Goal: Task Accomplishment & Management: Manage account settings

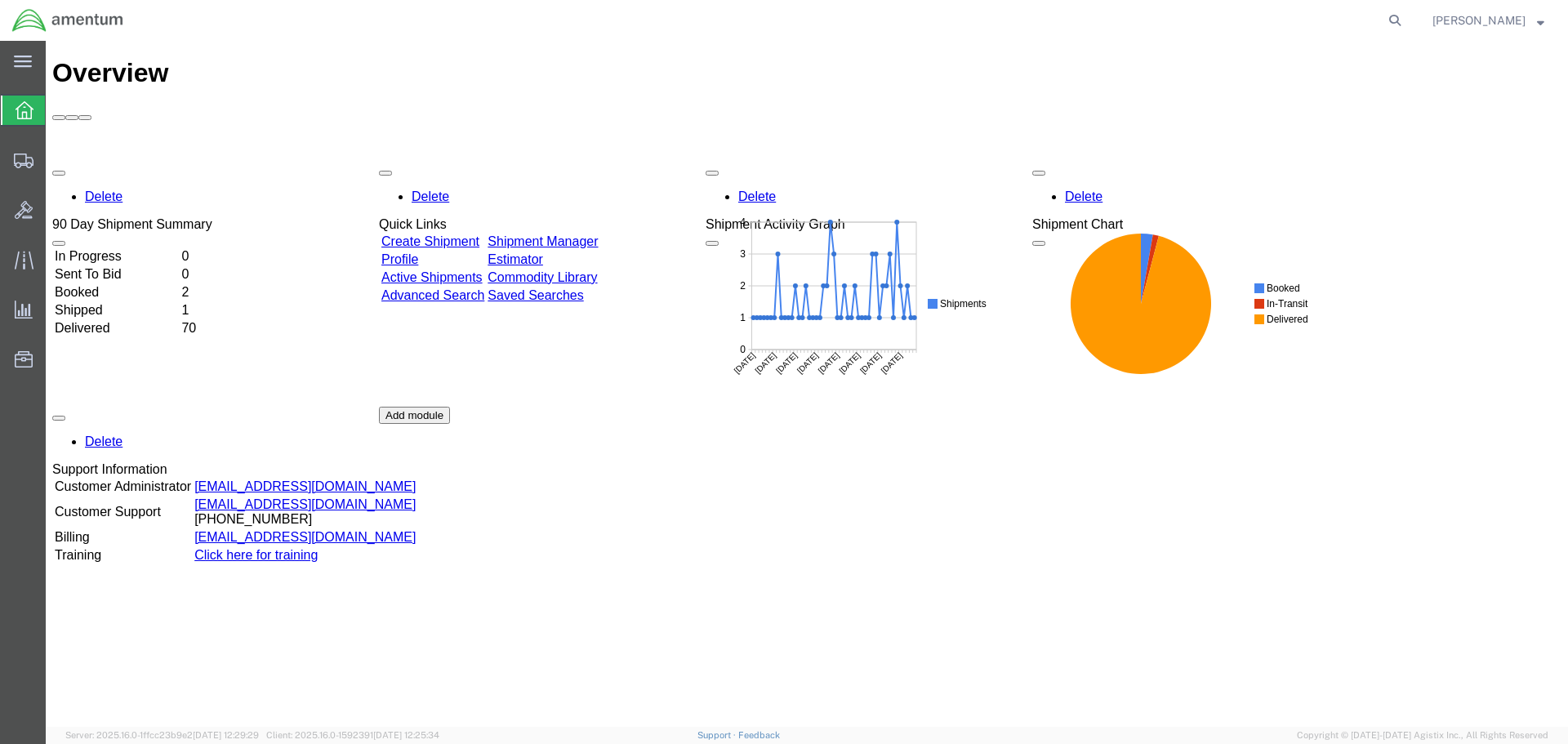
click at [588, 235] on link "Shipment Manager" at bounding box center [543, 241] width 110 height 14
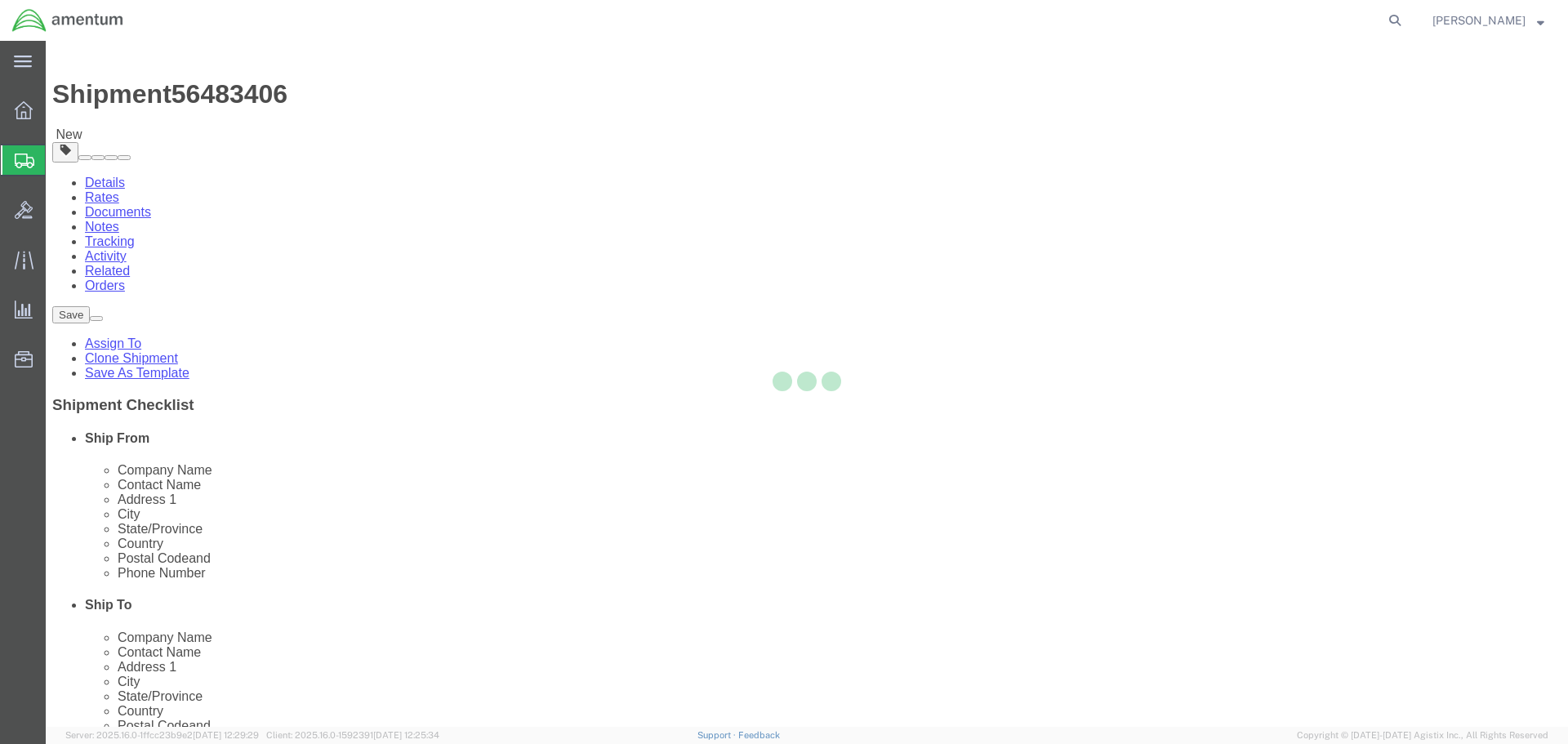
select select "42704"
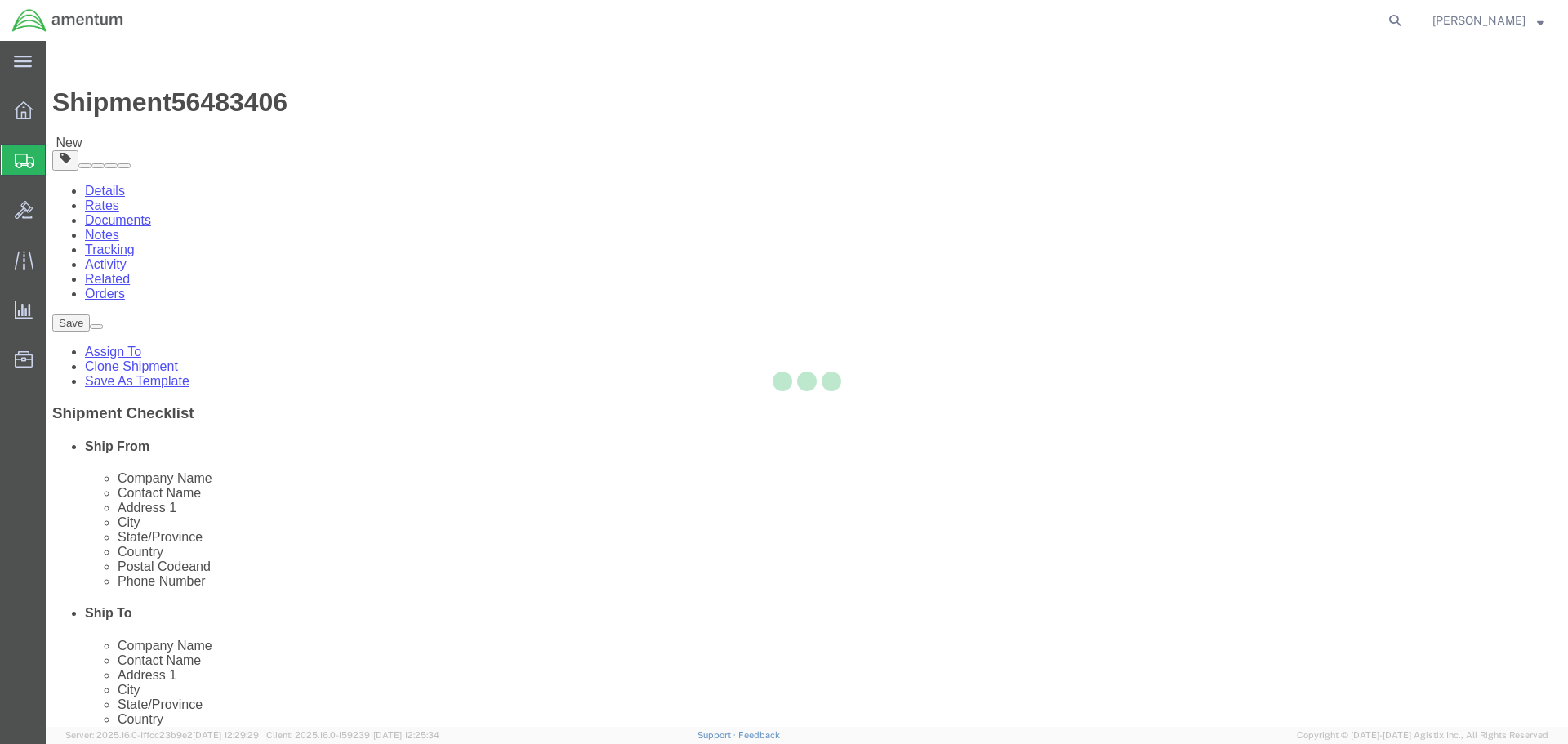
select select
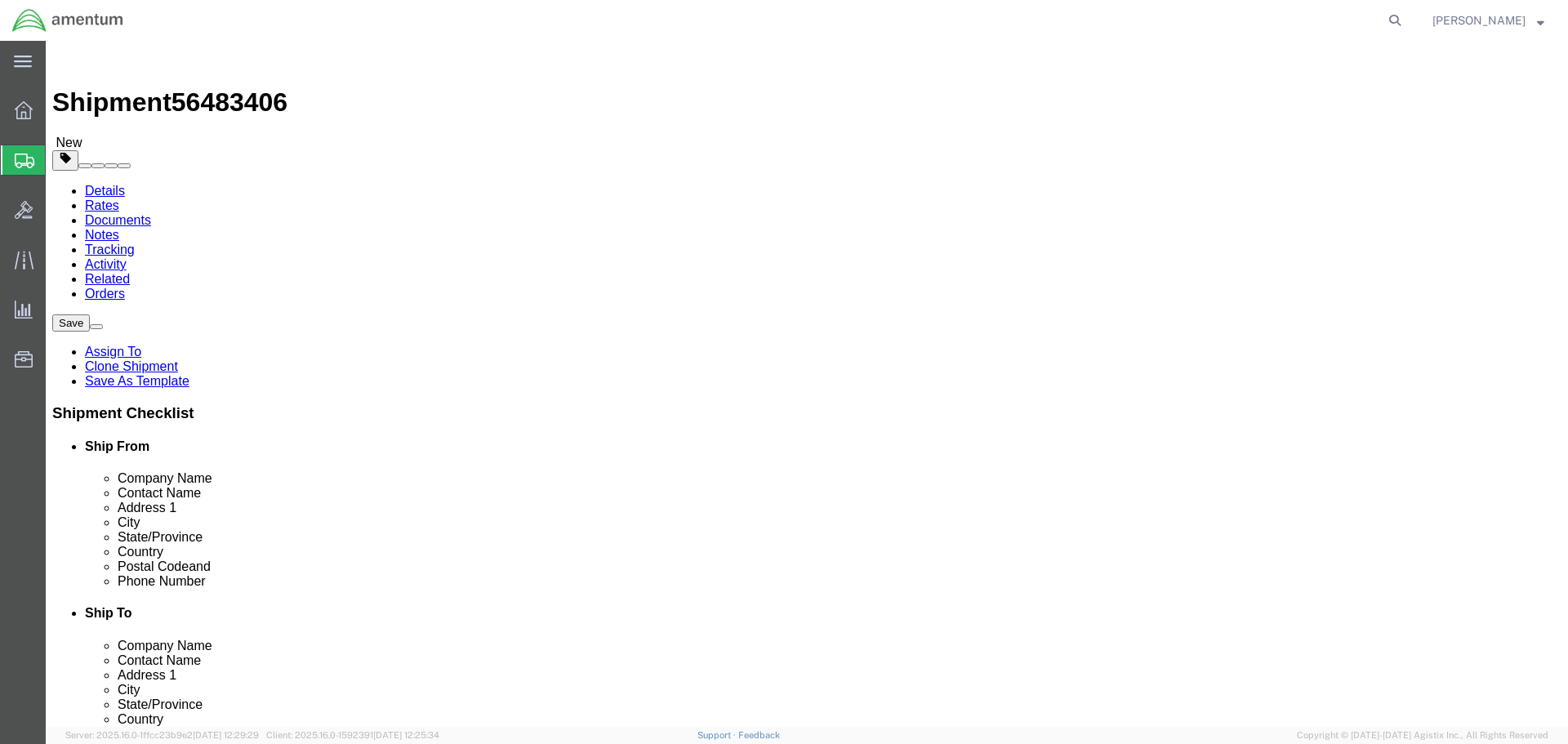
click button "Rate Shipment"
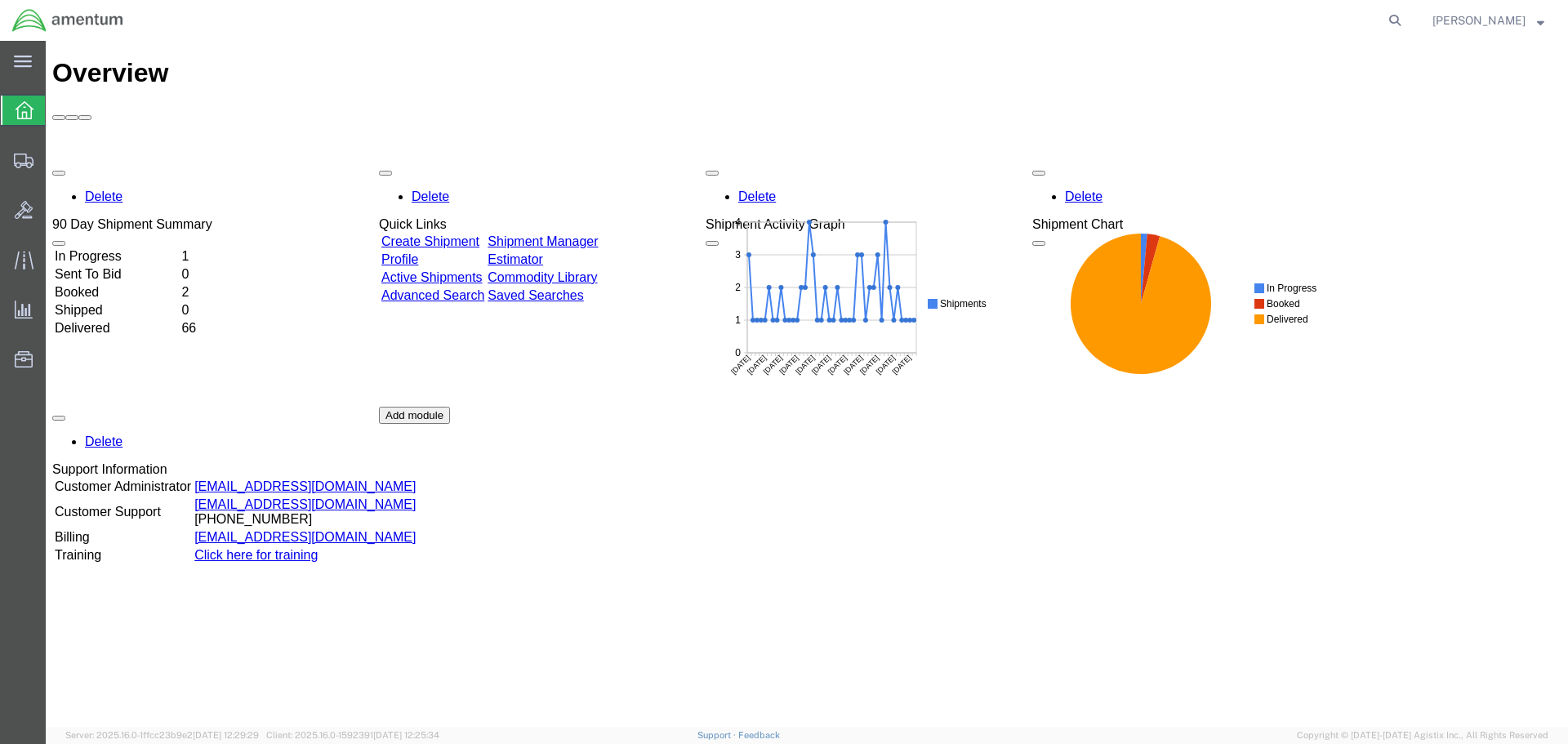
click at [605, 162] on div "Delete 90 Day Shipment Summary In Progress 1 Sent To Bid 0 Booked 2 Shipped 0 D…" at bounding box center [807, 406] width 1509 height 490
click at [630, 162] on div "Delete 90 Day Shipment Summary In Progress 1 Sent To Bid 0 Booked 2 Shipped 0 D…" at bounding box center [807, 406] width 1509 height 490
click at [634, 162] on div "Delete 90 Day Shipment Summary In Progress 1 Sent To Bid 0 Booked 2 Shipped 0 D…" at bounding box center [807, 406] width 1509 height 490
click at [573, 235] on link "Shipment Manager" at bounding box center [543, 241] width 110 height 14
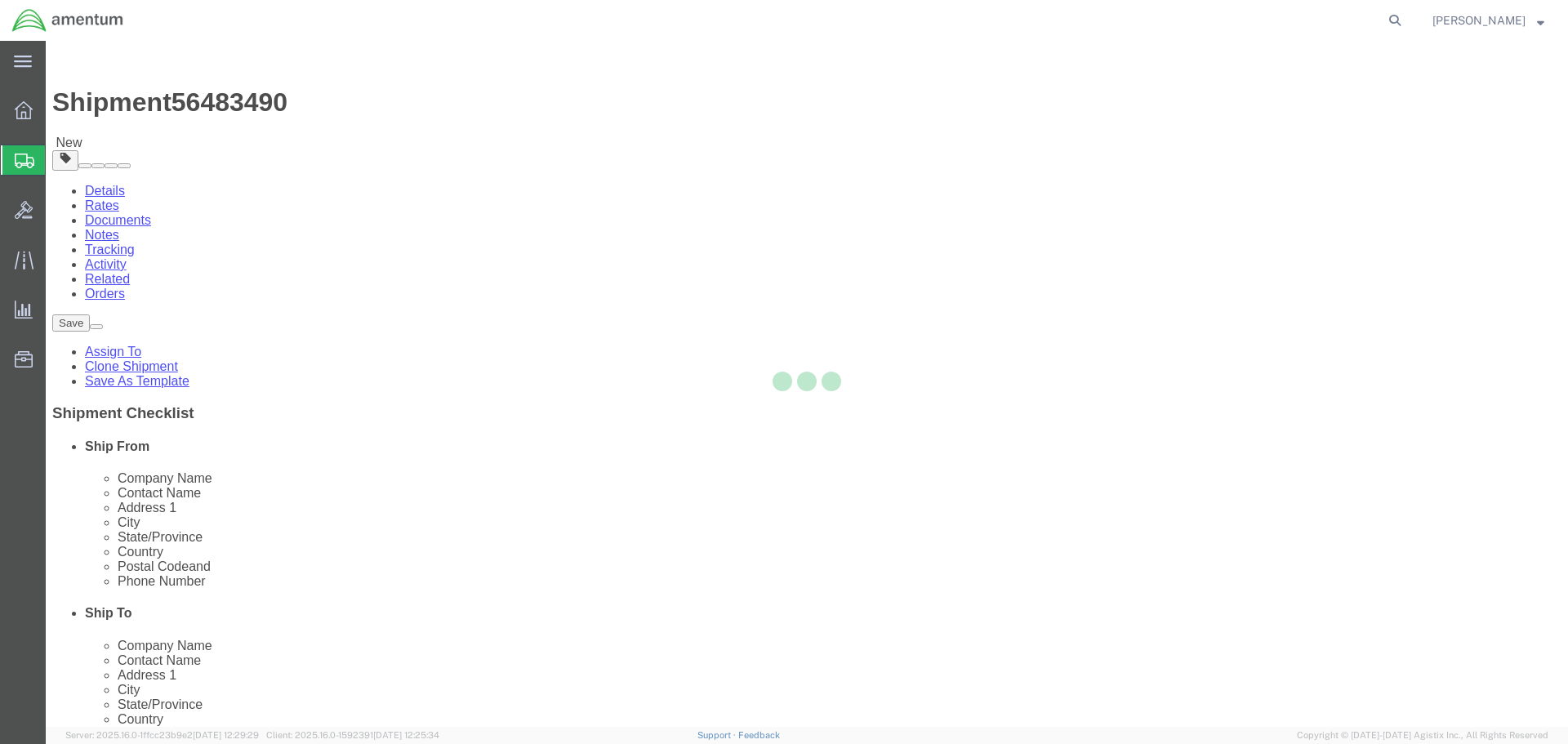
select select "42704"
select select
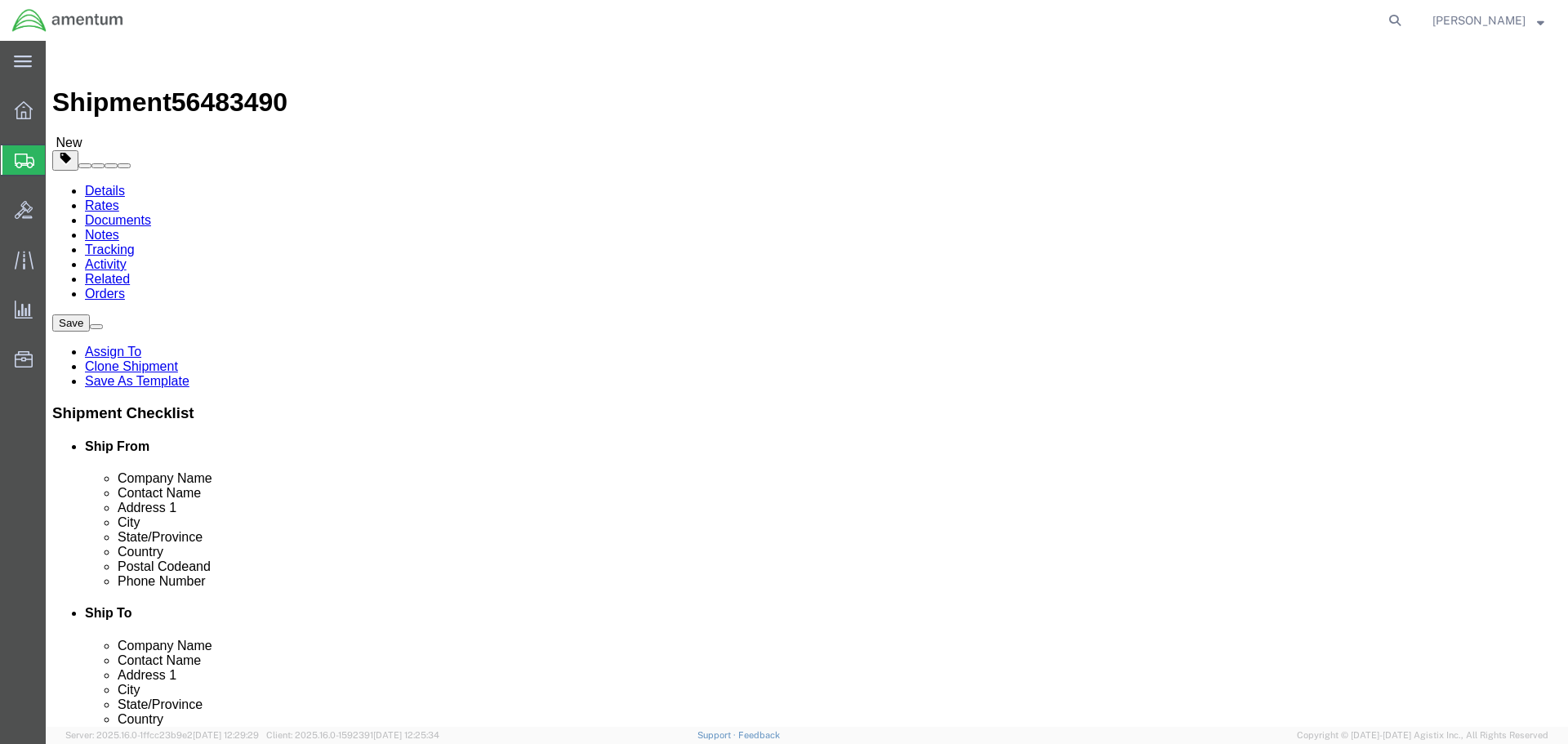
click button "Rate Shipment"
